Goal: Obtain resource: Download file/media

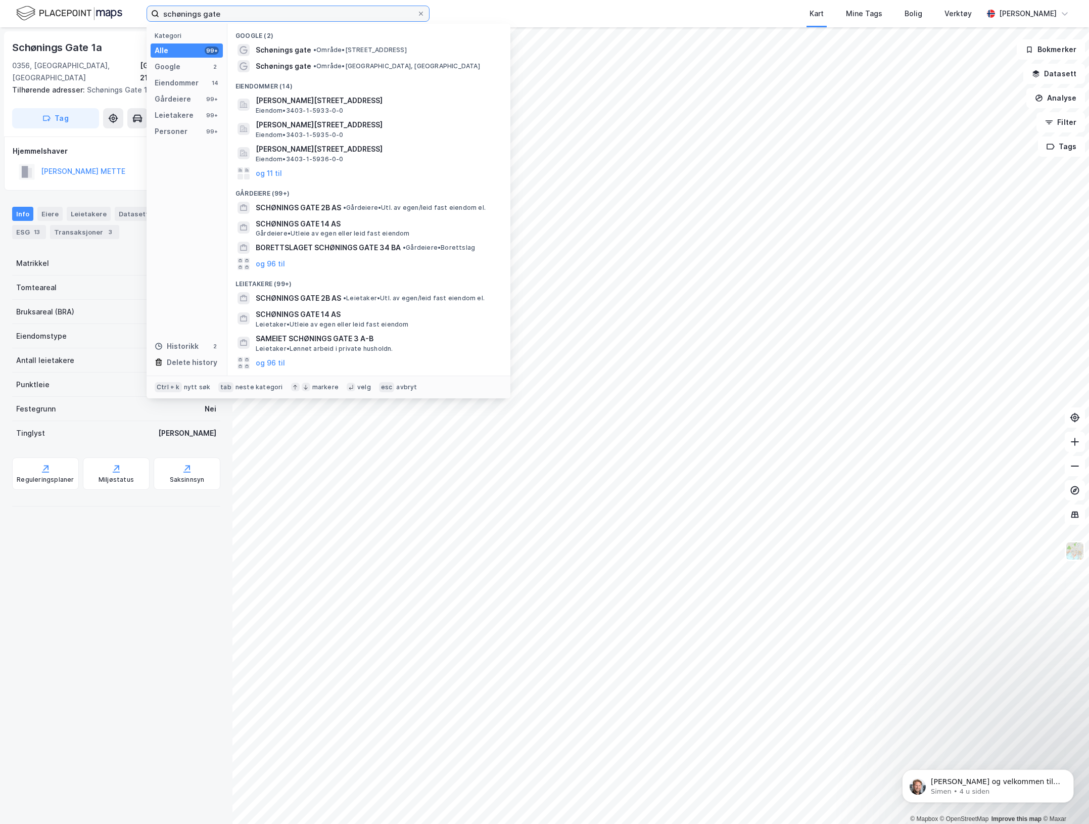
drag, startPoint x: 199, startPoint y: 13, endPoint x: 260, endPoint y: 29, distance: 63.8
click at [0, 0] on html "schønings gate Kategori Alle 99+ Google 2 Eiendommer 14 Gårdeiere 99+ Leietaker…" at bounding box center [544, 412] width 1089 height 824
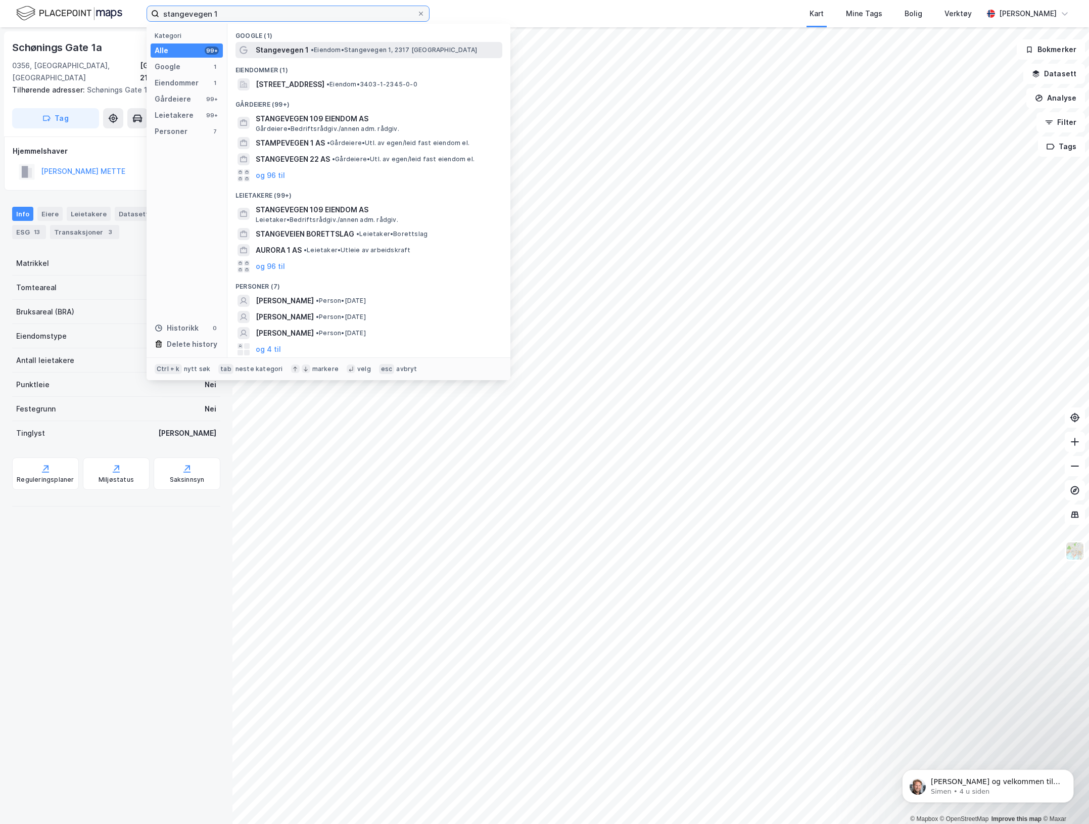
type input "stangevegen 1"
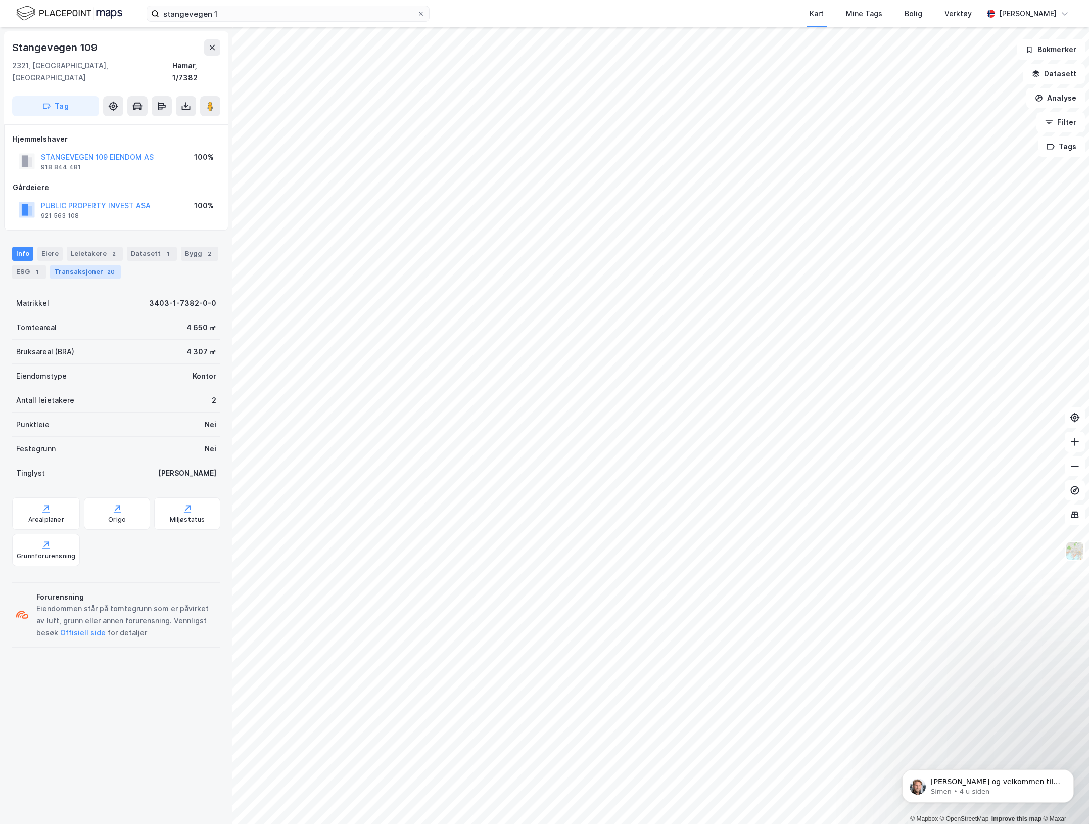
click at [84, 265] on div "Transaksjoner 20" at bounding box center [85, 272] width 71 height 14
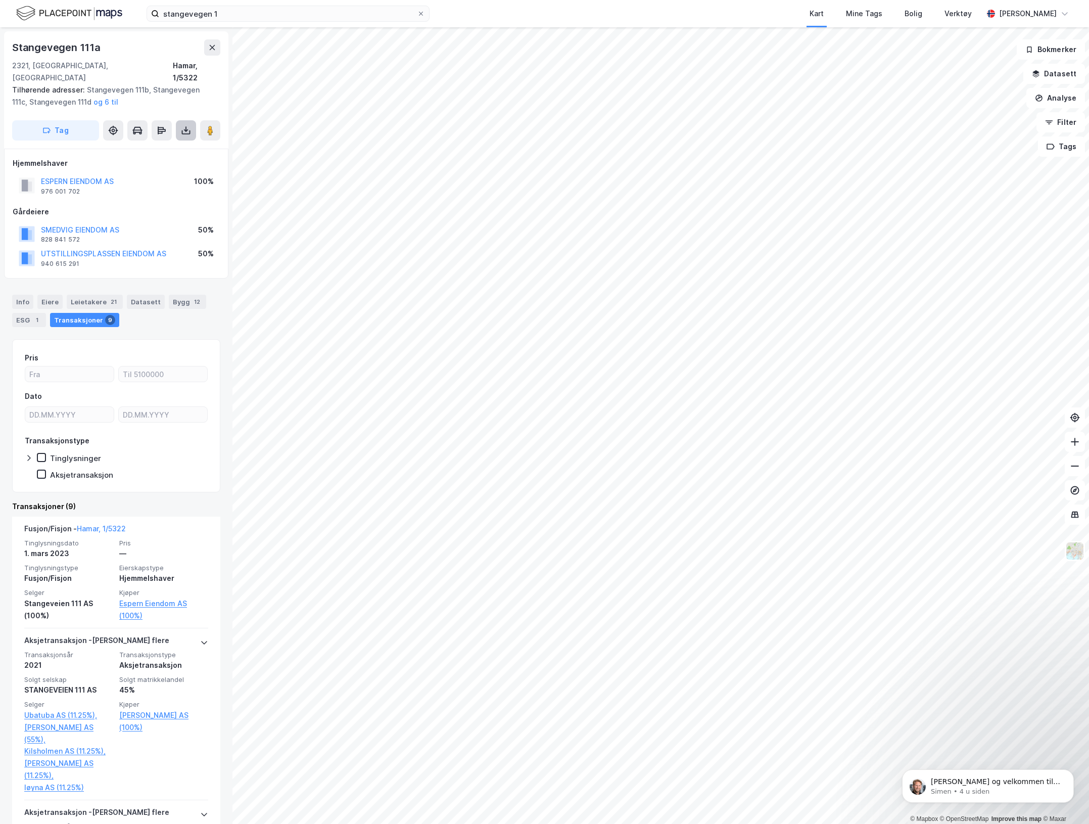
click at [185, 124] on button at bounding box center [186, 130] width 20 height 20
click at [155, 143] on div "Last ned grunnbok" at bounding box center [142, 151] width 108 height 16
click at [152, 163] on div "Last ned matrikkelrapport" at bounding box center [148, 167] width 83 height 8
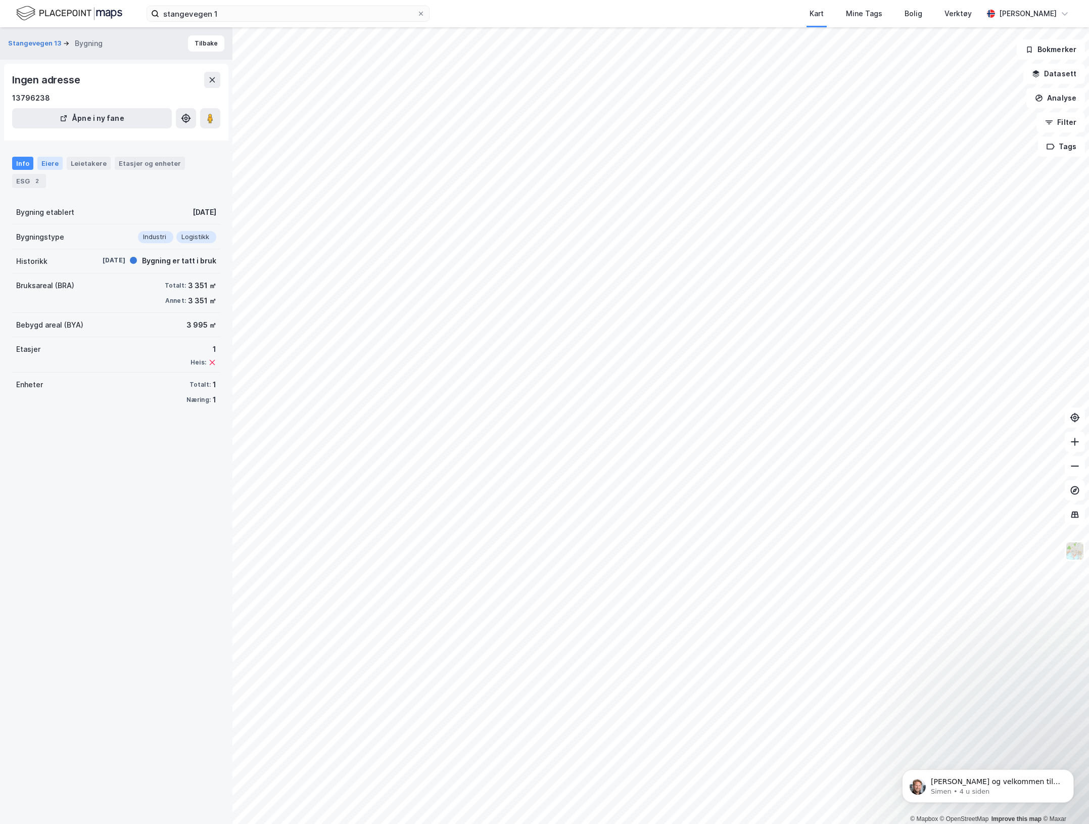
click at [49, 162] on div "Eiere" at bounding box center [49, 163] width 25 height 13
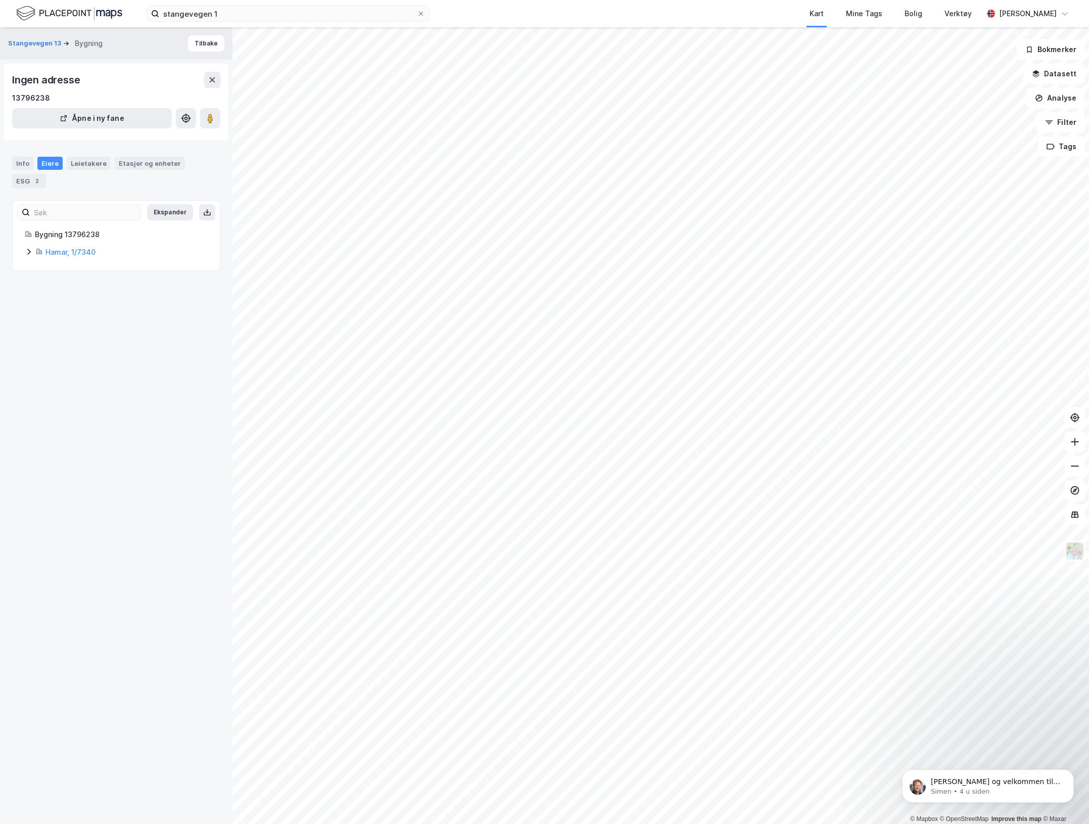
click at [26, 254] on icon at bounding box center [29, 252] width 8 height 8
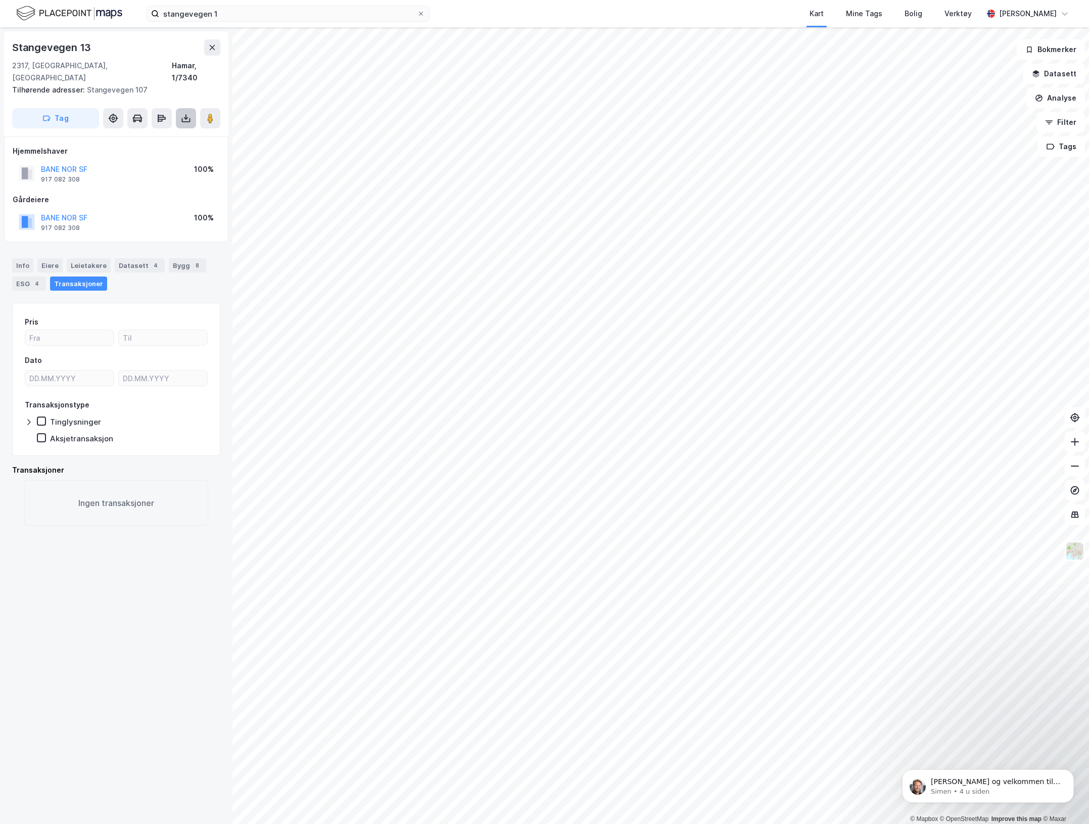
click at [190, 114] on button at bounding box center [186, 118] width 20 height 20
click at [133, 134] on div "Last ned grunnbok" at bounding box center [136, 138] width 59 height 8
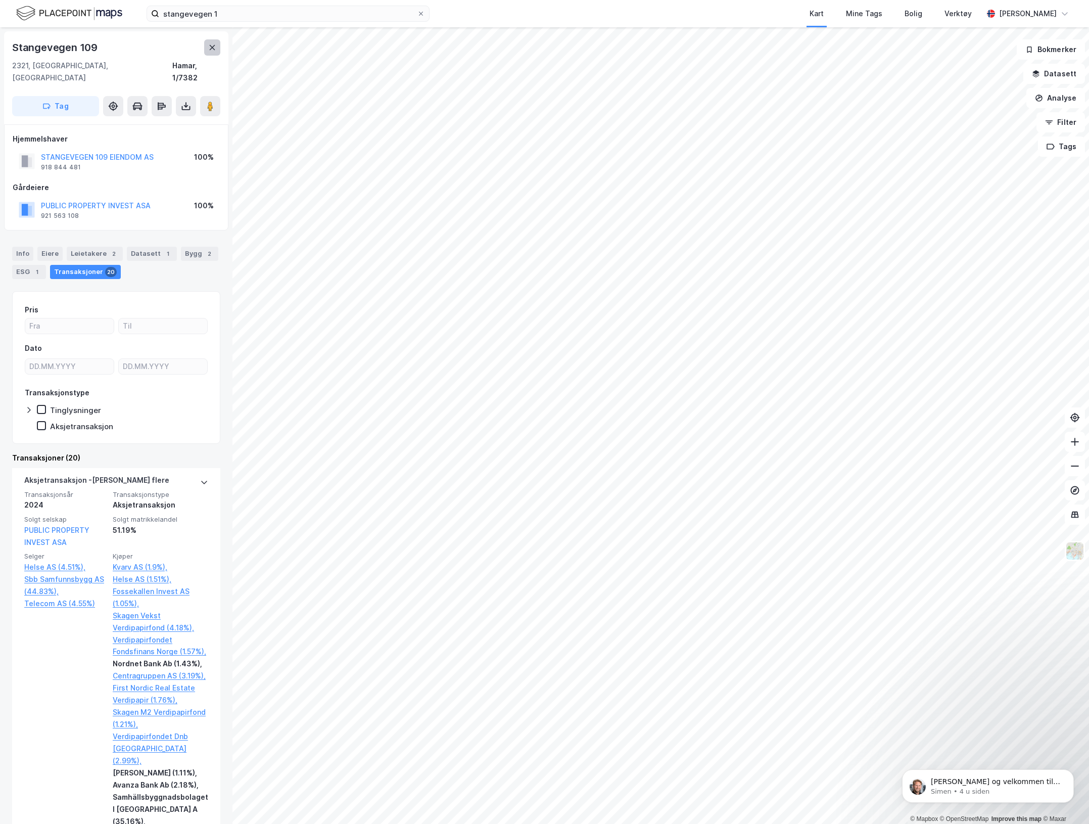
click at [219, 52] on button at bounding box center [212, 47] width 16 height 16
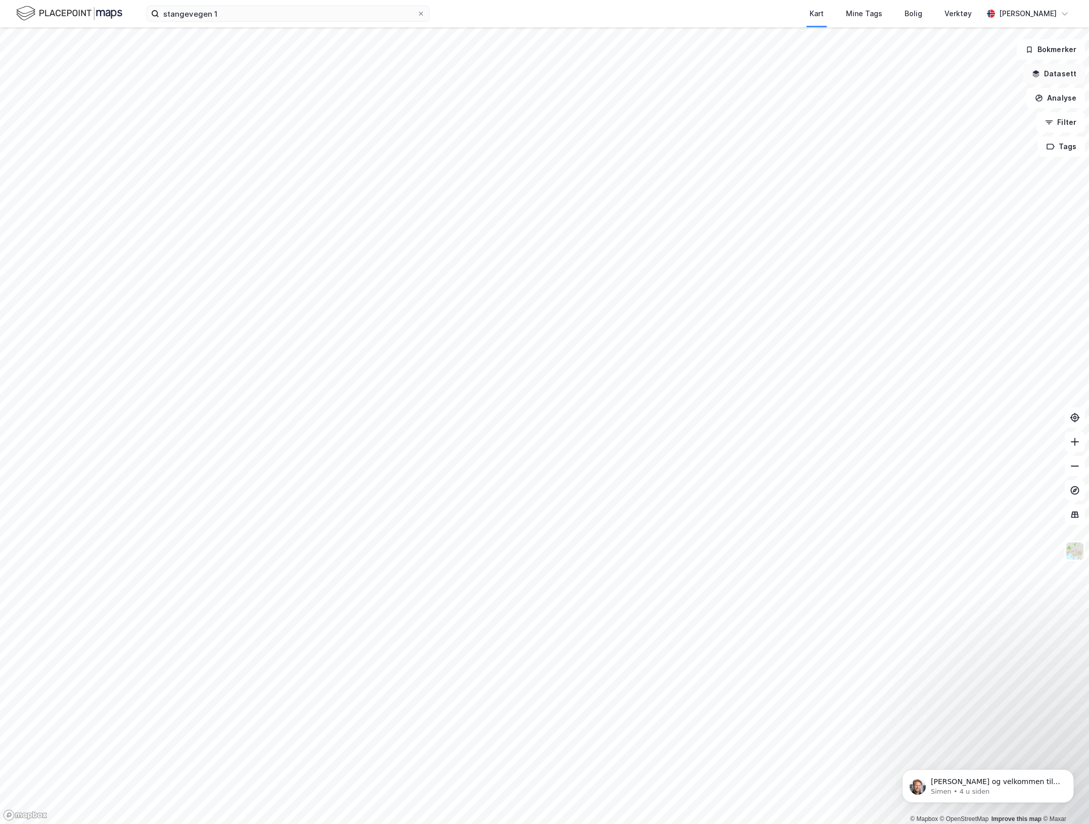
click at [1048, 68] on button "Datasett" at bounding box center [1055, 74] width 62 height 20
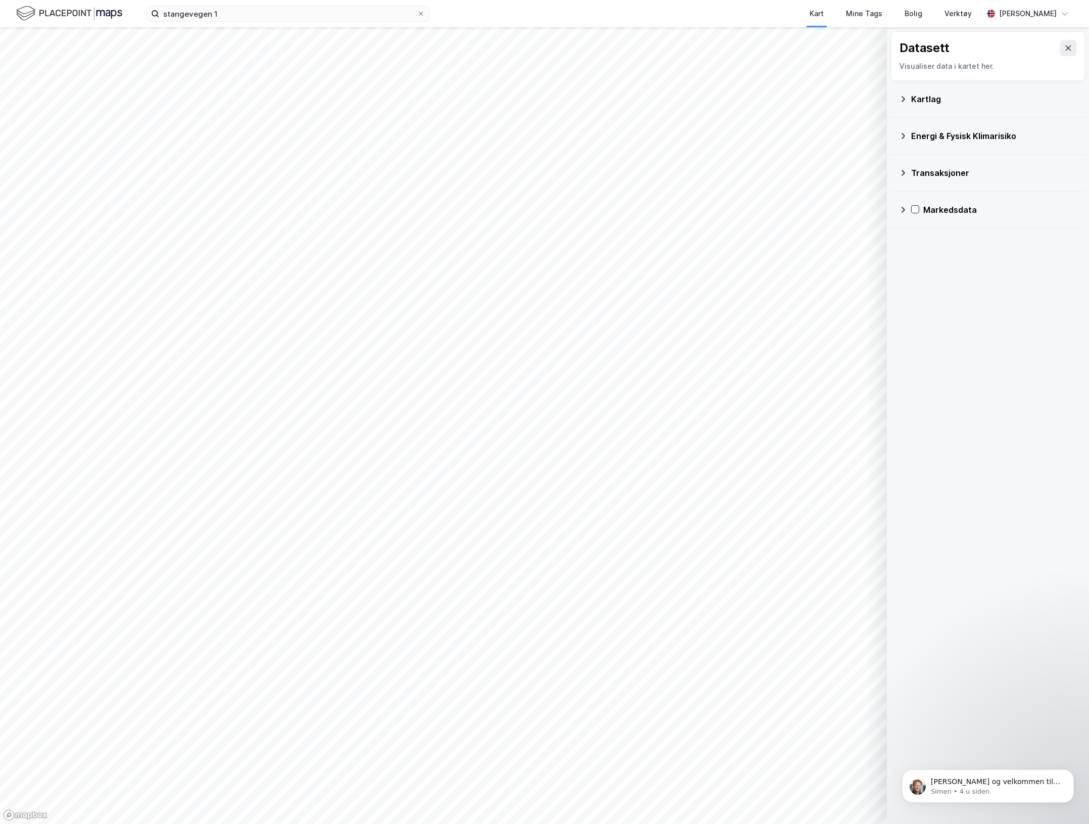
click at [1065, 46] on icon at bounding box center [1069, 48] width 8 height 8
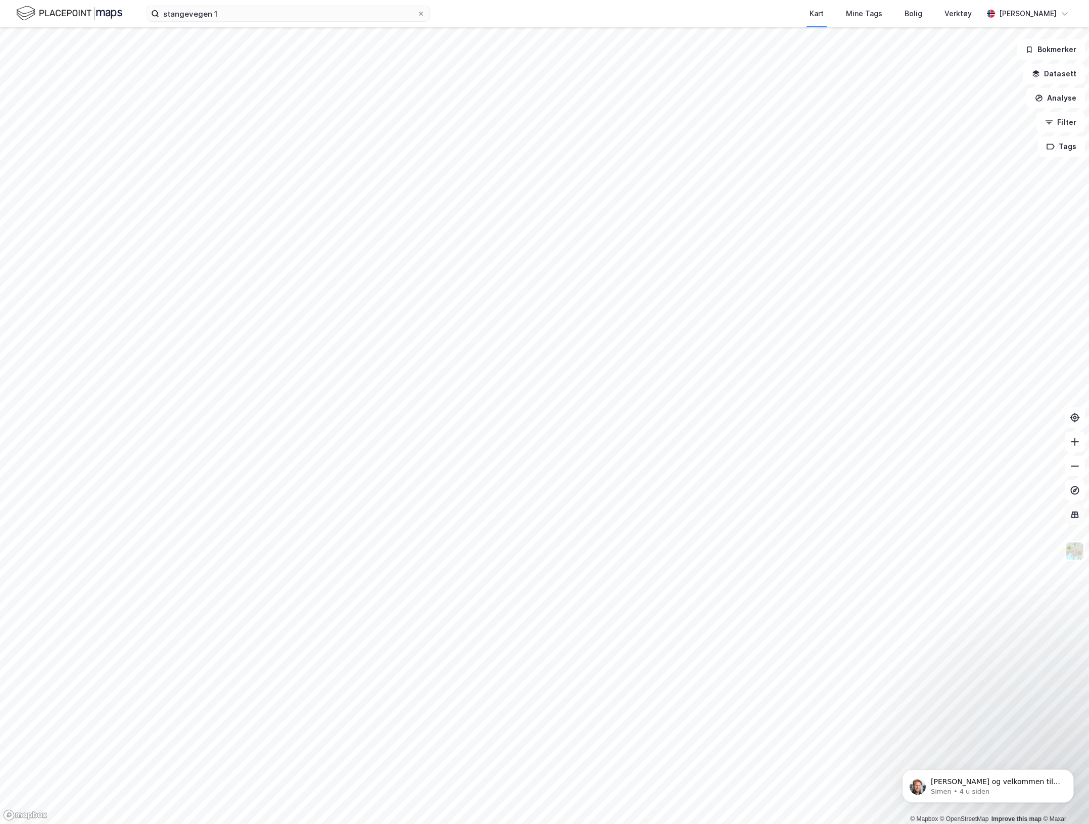
click at [1079, 521] on button at bounding box center [1075, 515] width 20 height 20
click at [1077, 557] on img at bounding box center [1075, 550] width 19 height 19
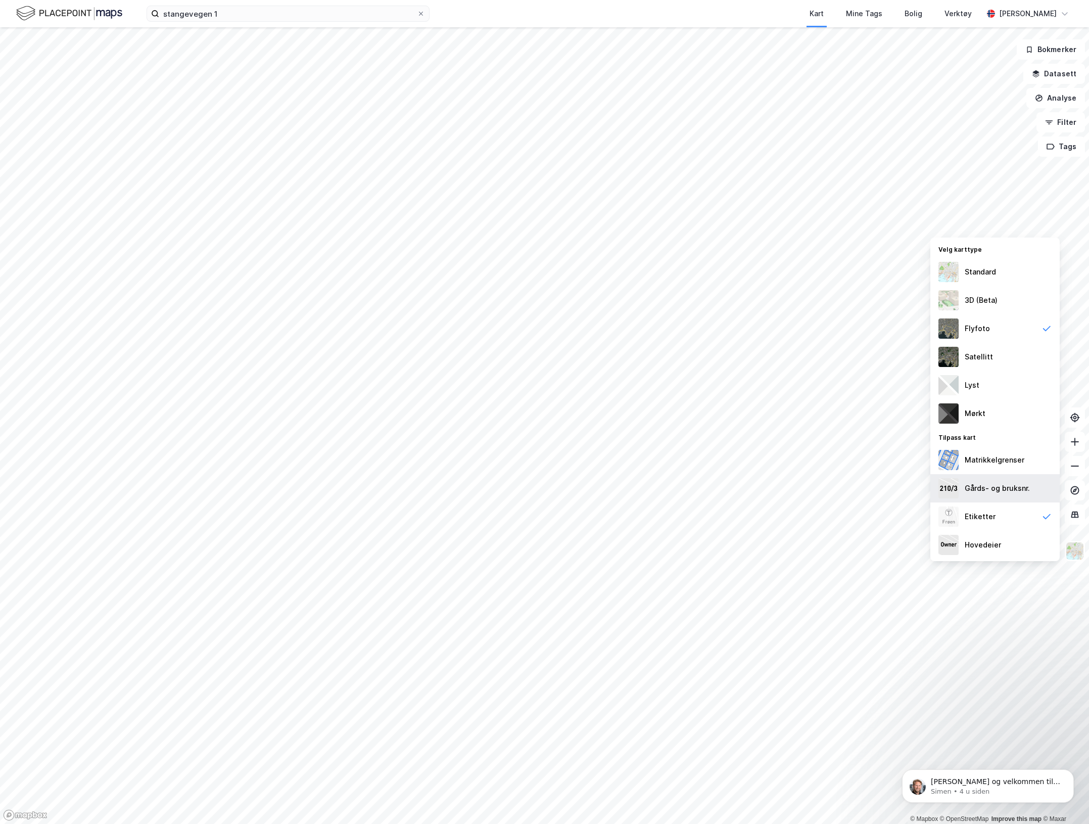
click at [984, 493] on div "Gårds- og bruksnr." at bounding box center [997, 488] width 65 height 12
click at [1077, 550] on img at bounding box center [1075, 550] width 19 height 19
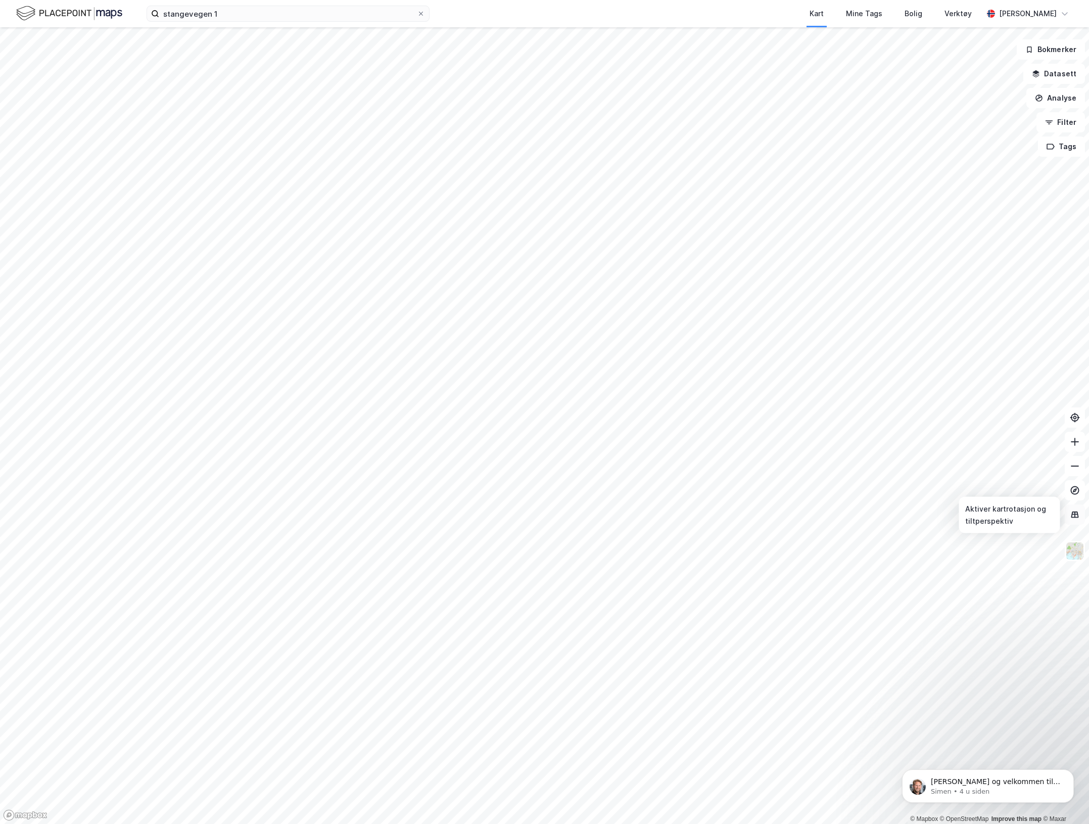
click at [1073, 514] on icon at bounding box center [1075, 514] width 7 height 1
click at [1074, 559] on img at bounding box center [1075, 550] width 19 height 19
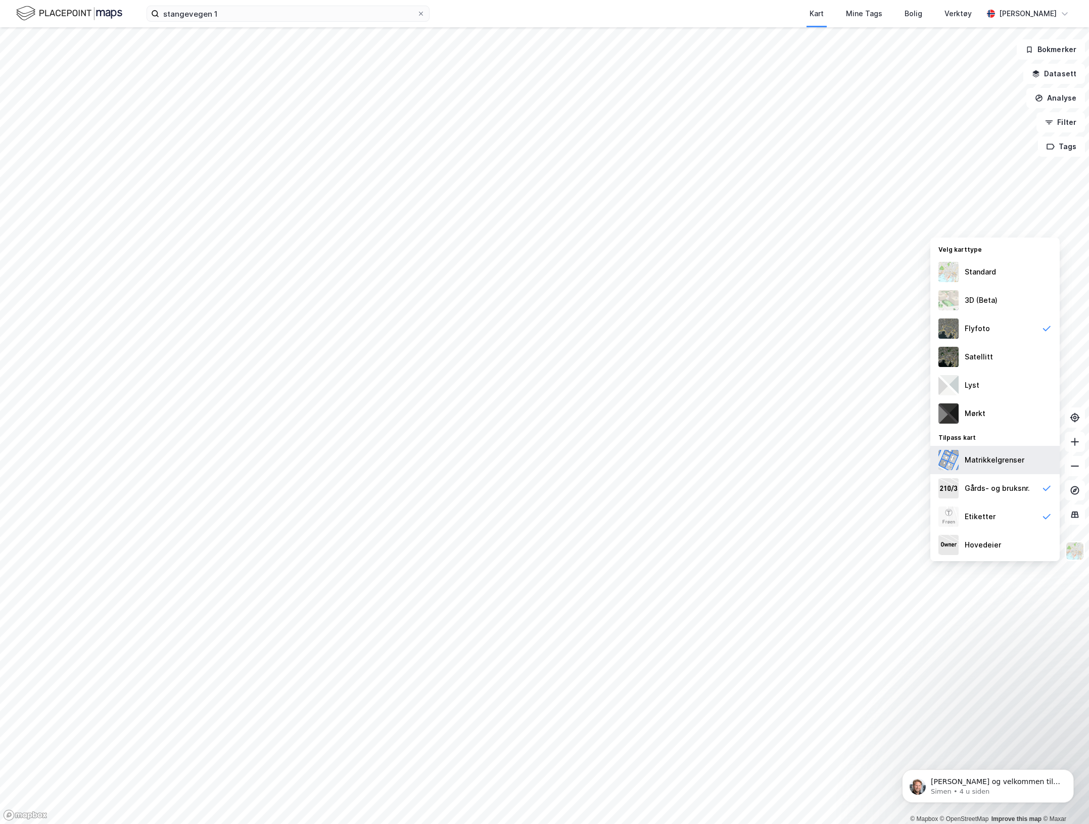
click at [980, 466] on div "Matrikkelgrenser" at bounding box center [995, 460] width 60 height 12
click at [1072, 553] on img at bounding box center [1075, 550] width 19 height 19
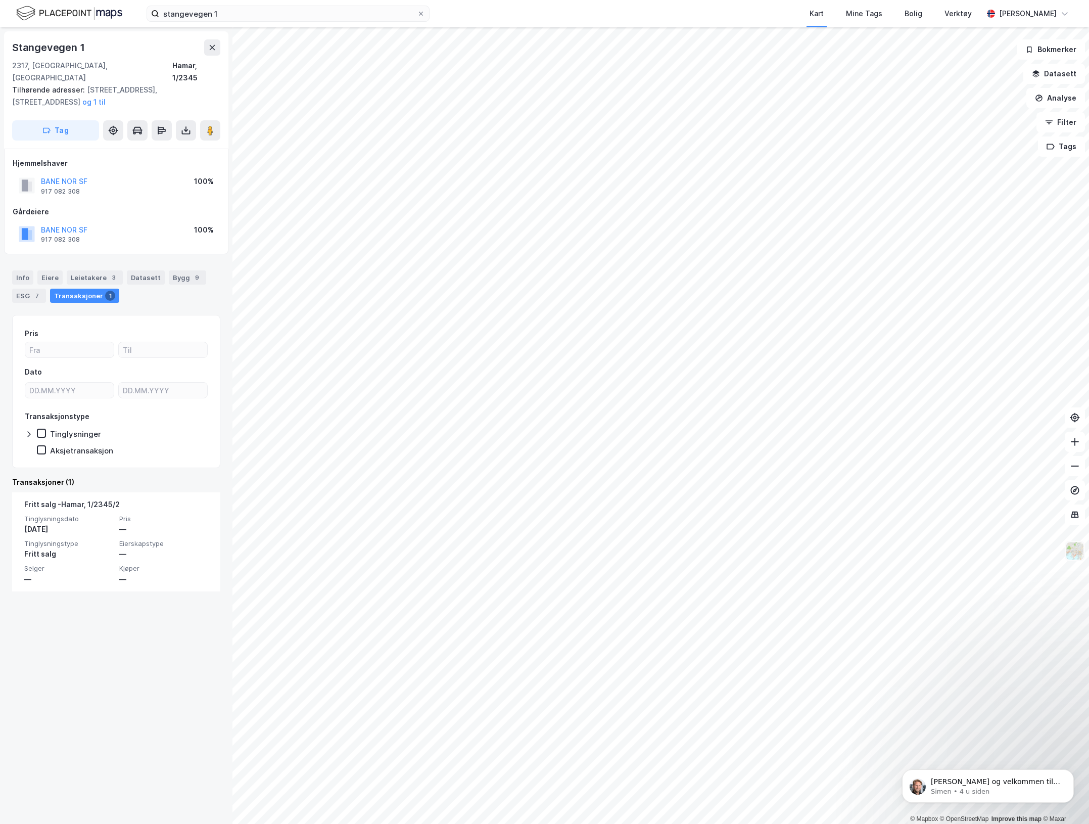
click at [1078, 558] on img at bounding box center [1075, 550] width 19 height 19
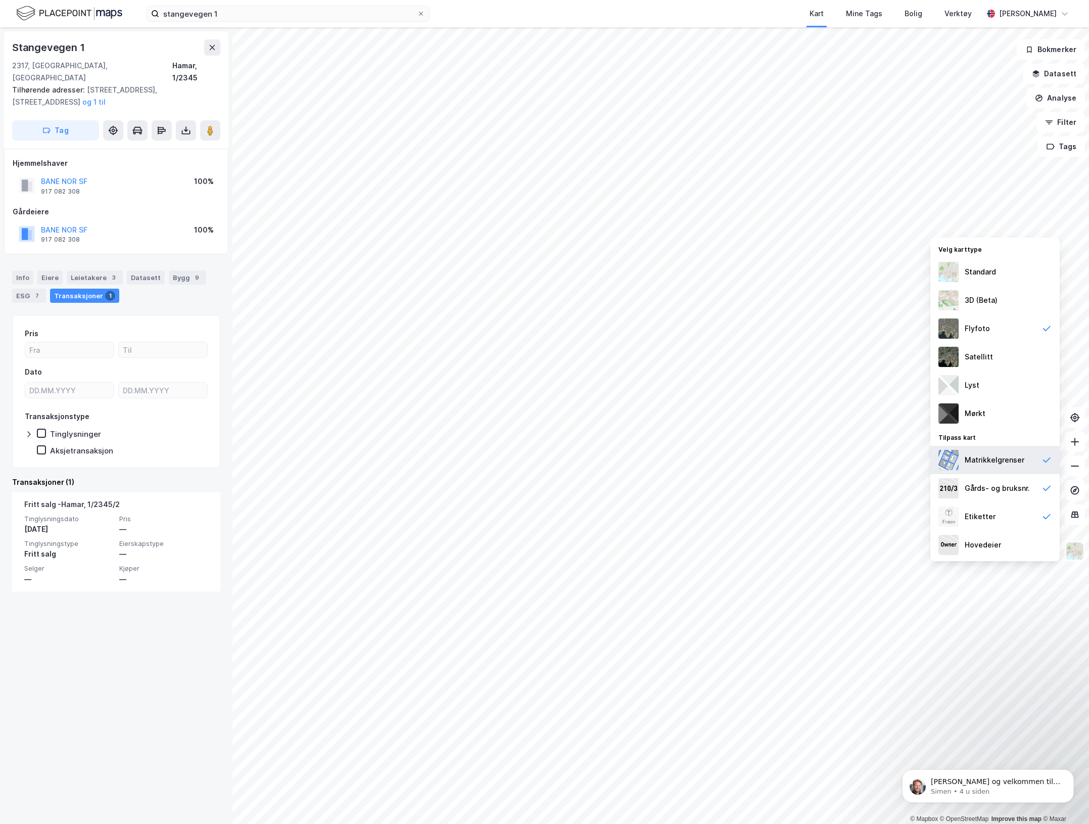
click at [1025, 466] on div "Matrikkelgrenser" at bounding box center [995, 460] width 129 height 28
click at [999, 513] on div "Etiketter" at bounding box center [995, 517] width 129 height 28
click at [1002, 486] on div "Gårds- og bruksnr." at bounding box center [997, 488] width 65 height 12
click at [987, 511] on div "Etiketter" at bounding box center [980, 517] width 31 height 12
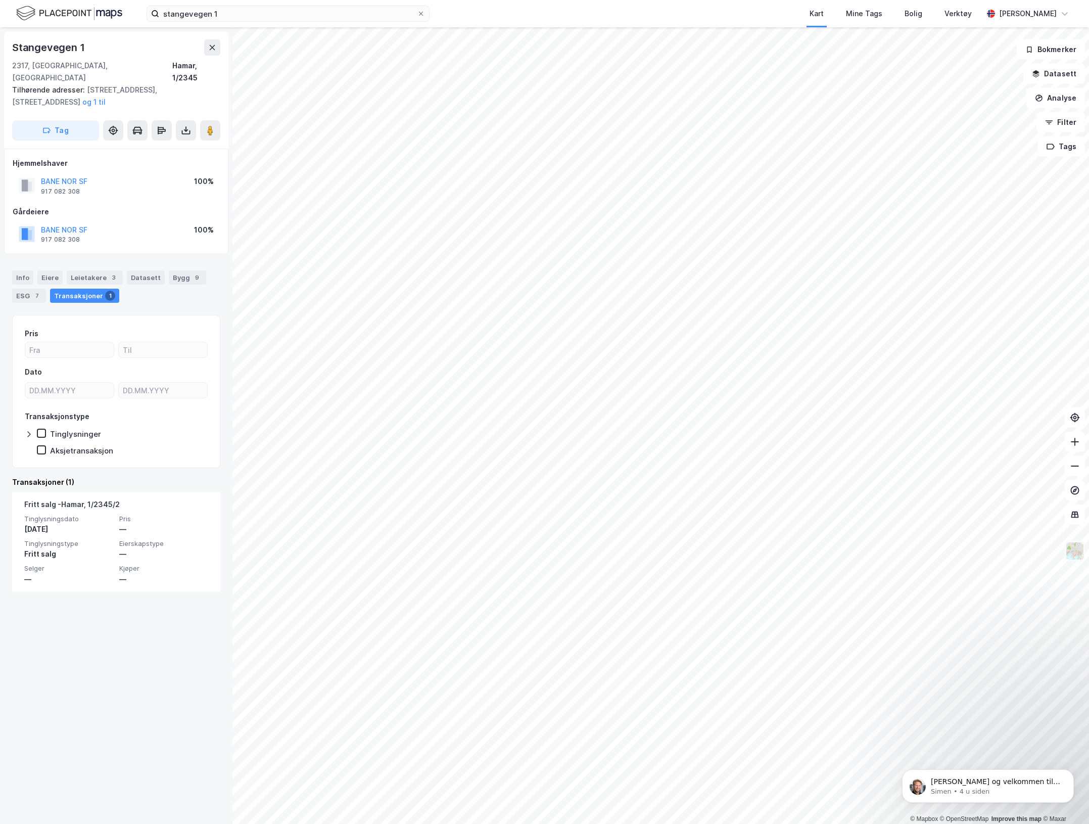
click at [1082, 556] on img at bounding box center [1075, 550] width 19 height 19
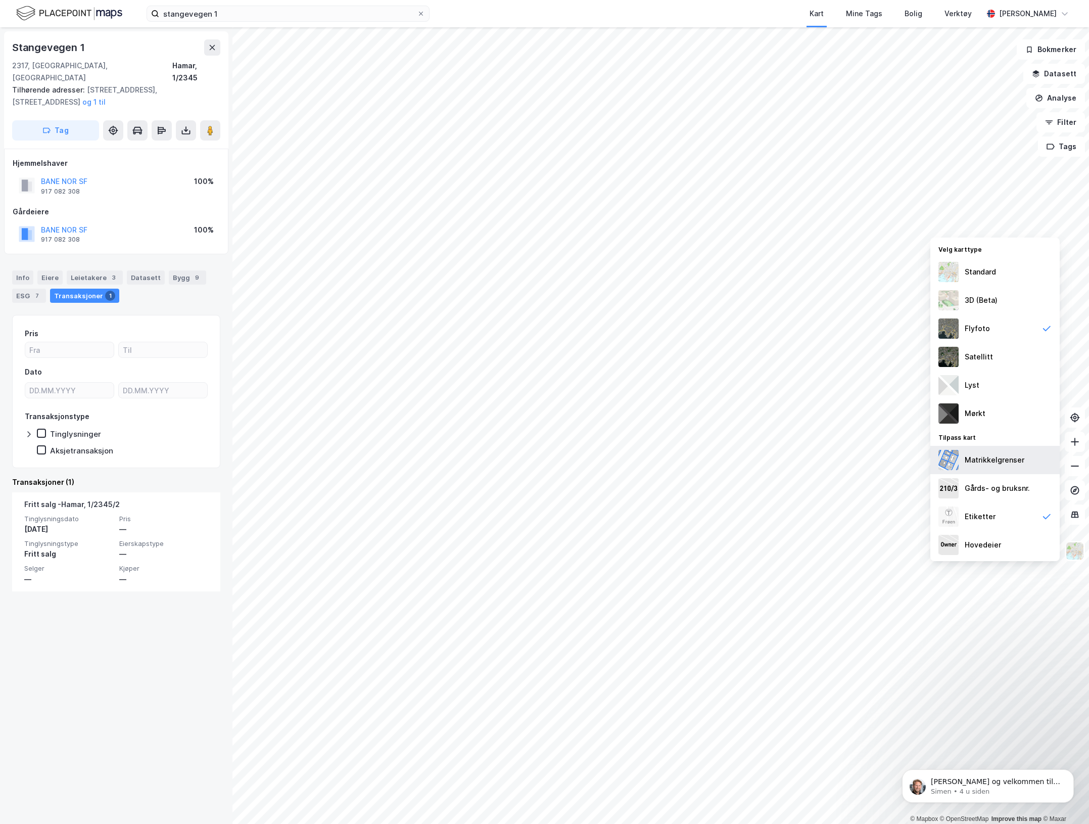
click at [1002, 450] on div "Matrikkelgrenser" at bounding box center [995, 460] width 129 height 28
click at [987, 456] on div "Matrikkelgrenser" at bounding box center [995, 460] width 60 height 12
click at [991, 460] on div "Matrikkelgrenser" at bounding box center [995, 460] width 60 height 12
click at [988, 483] on div "Gårds- og bruksnr." at bounding box center [997, 488] width 65 height 12
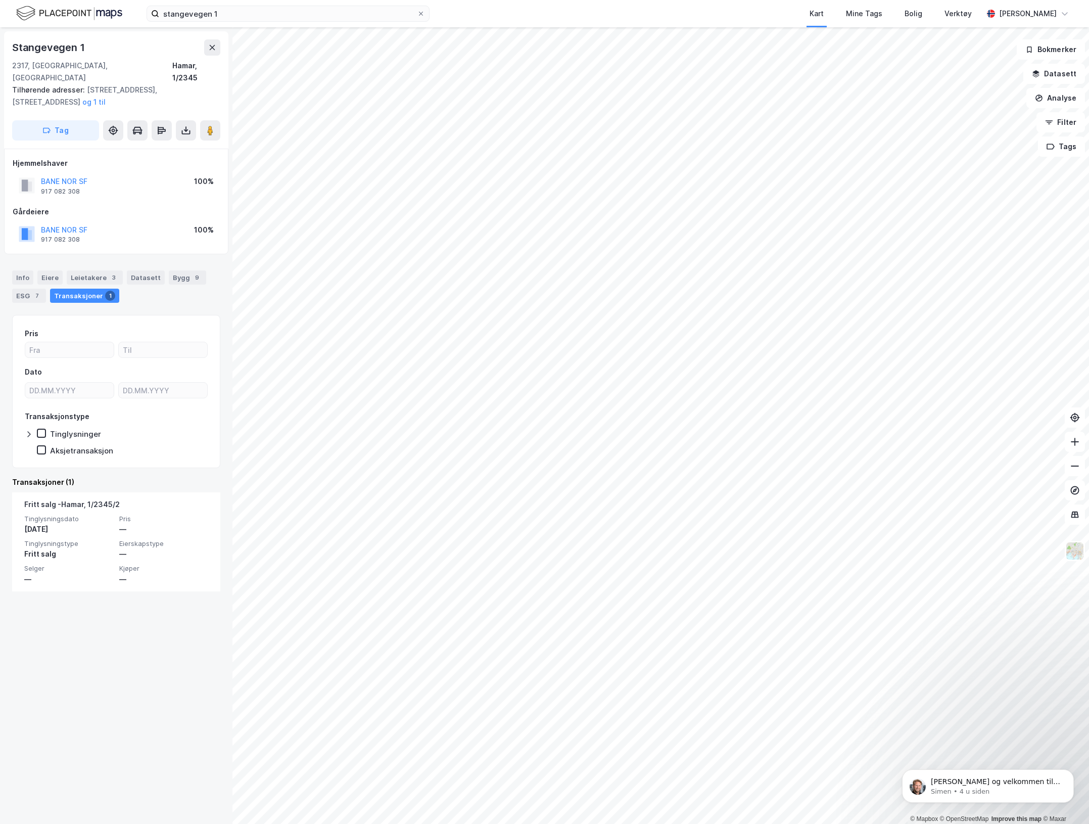
click at [532, 4] on div "Kart Mine Tags Bolig Verktøy" at bounding box center [730, 13] width 505 height 27
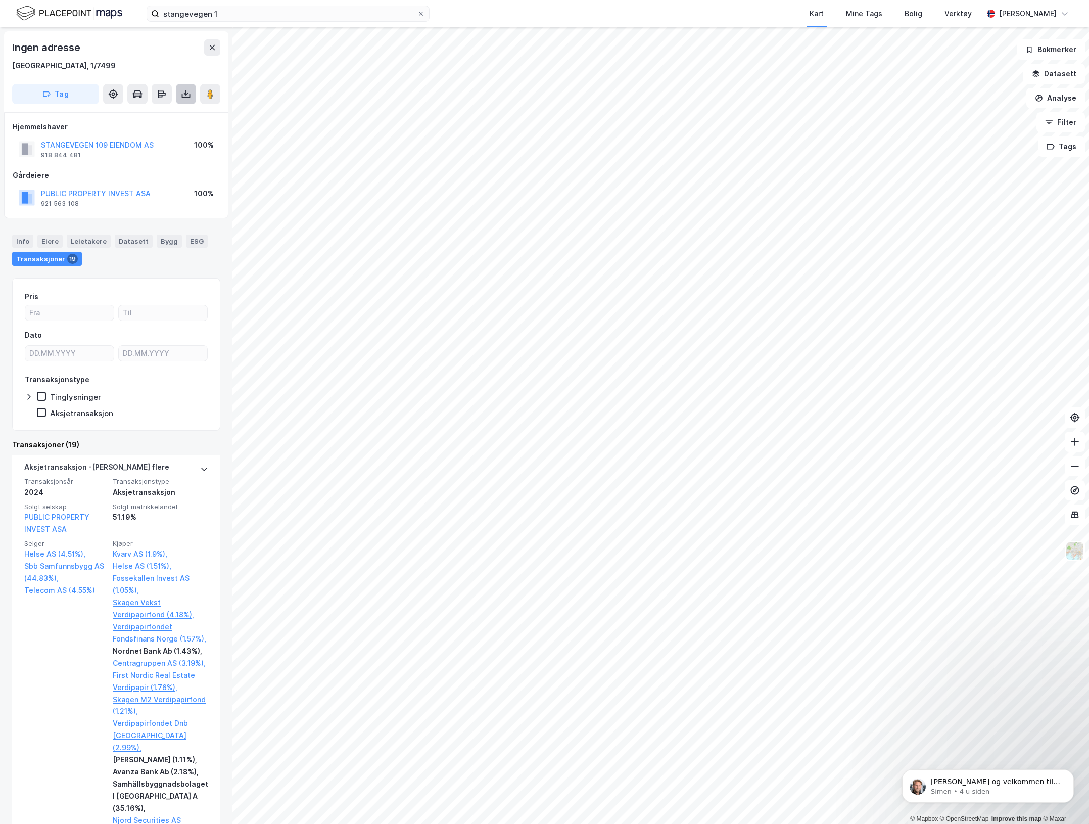
click at [187, 97] on icon at bounding box center [186, 94] width 10 height 10
click at [162, 111] on div "Last ned grunnbok" at bounding box center [136, 114] width 59 height 8
click at [238, 9] on input "stangevegen 1" at bounding box center [288, 13] width 258 height 15
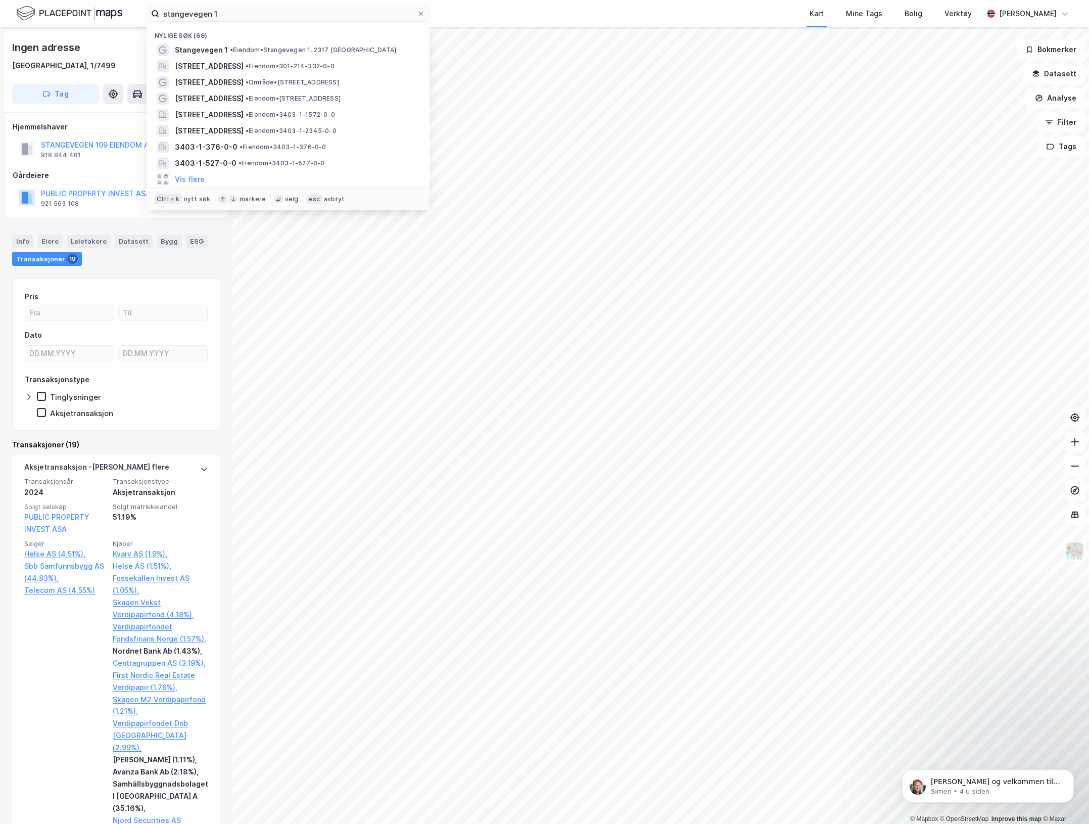
click at [107, 42] on div "Ingen adresse" at bounding box center [116, 47] width 208 height 16
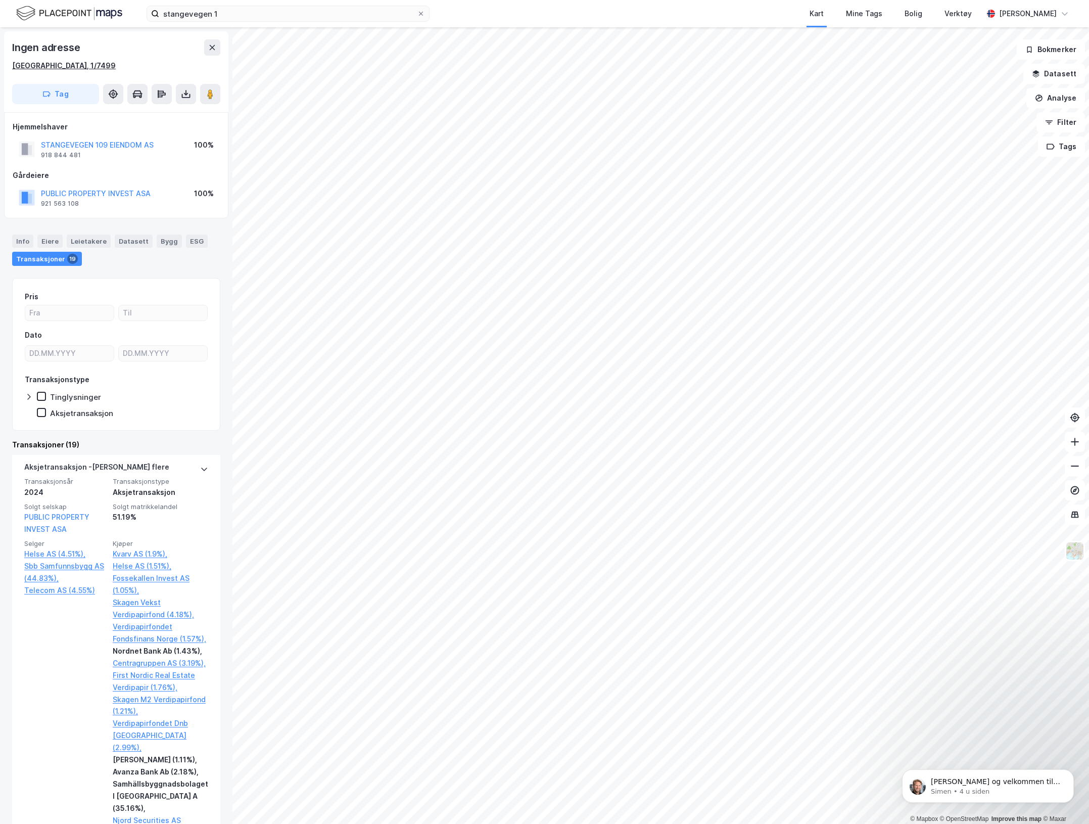
click at [46, 66] on div "[GEOGRAPHIC_DATA], 1/7499" at bounding box center [64, 66] width 104 height 12
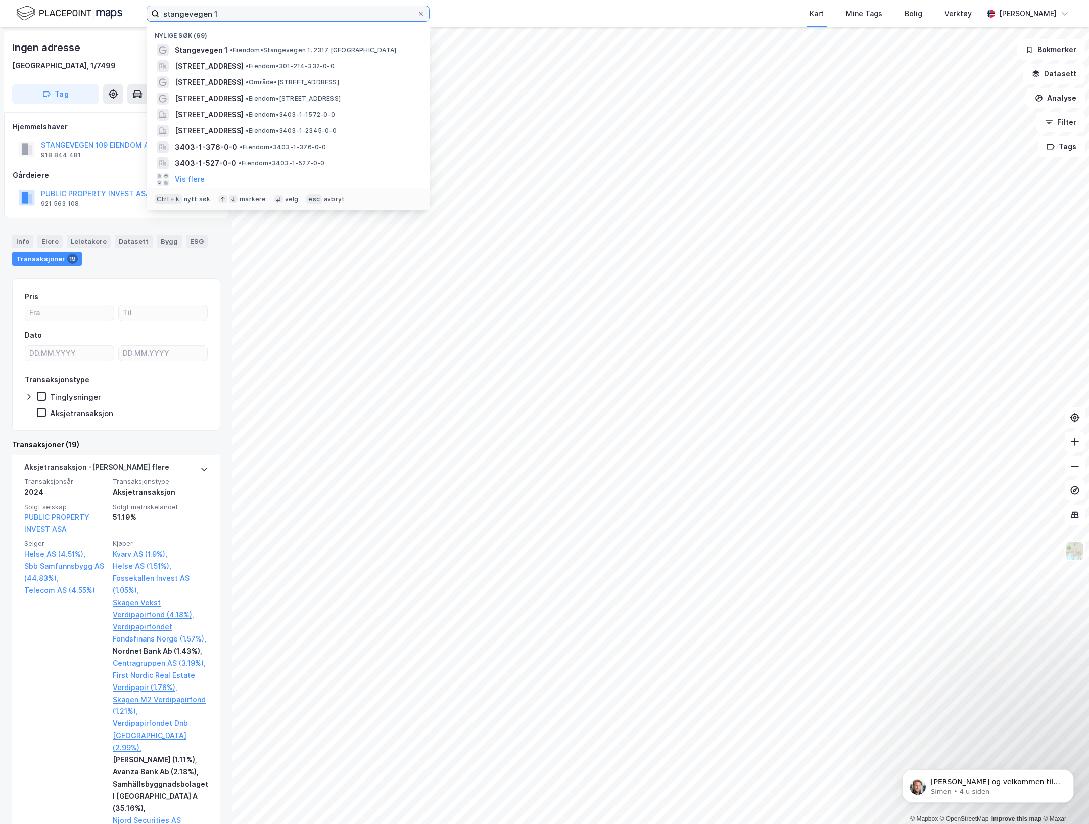
drag, startPoint x: 175, startPoint y: 21, endPoint x: 169, endPoint y: 21, distance: 6.1
click at [140, 25] on div "stangevegen 1 Nylige søk (69) Stangevegen 1 • Eiendom • [STREET_ADDRESS] • Eien…" at bounding box center [544, 13] width 1089 height 27
paste input "3403-1-7499-0-0"
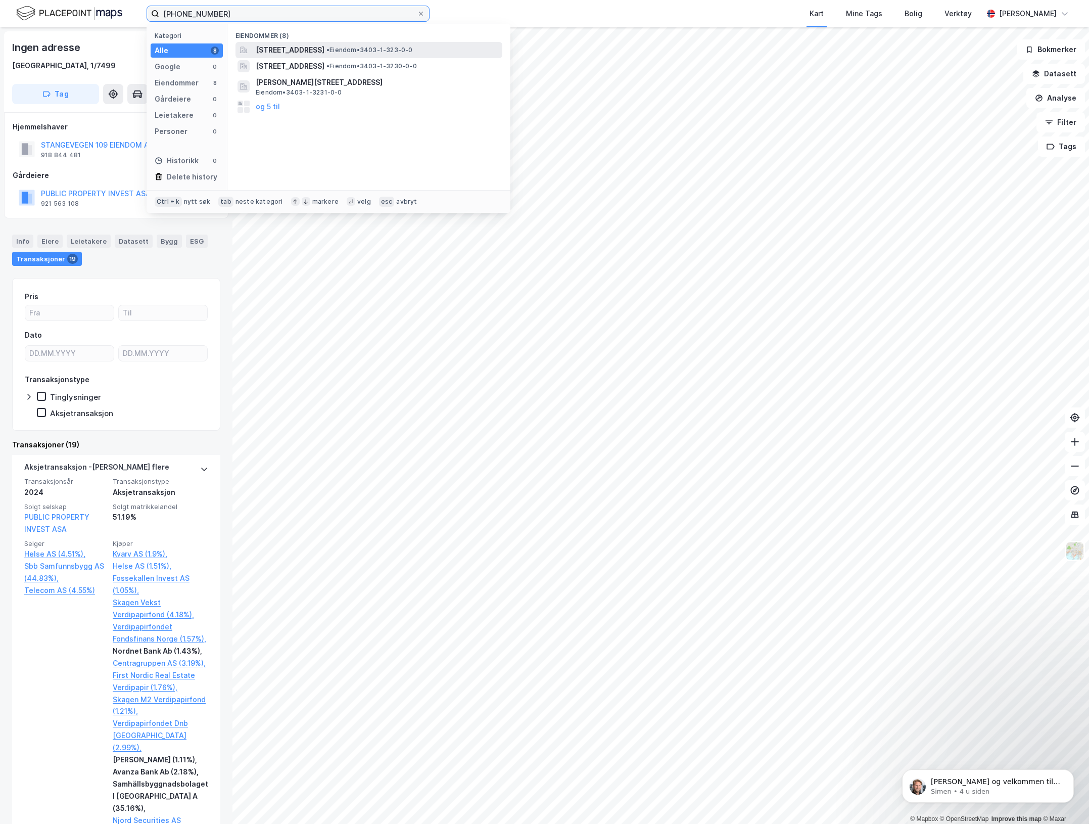
type input "[PHONE_NUMBER]"
click at [325, 52] on span "[STREET_ADDRESS]" at bounding box center [290, 50] width 69 height 12
